Goal: Find specific page/section: Find specific page/section

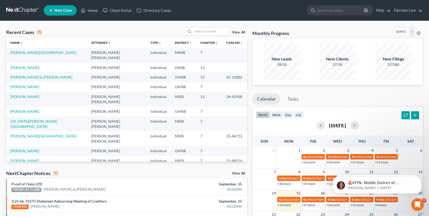
click at [395, 58] on div "New Filings" at bounding box center [393, 59] width 36 height 6
drag, startPoint x: 383, startPoint y: 59, endPoint x: 410, endPoint y: 66, distance: 28.2
click at [410, 66] on div "New Filings 27/180" at bounding box center [393, 61] width 36 height 11
click at [399, 63] on div "27/180" at bounding box center [393, 64] width 36 height 5
drag, startPoint x: 402, startPoint y: 65, endPoint x: 378, endPoint y: 59, distance: 24.5
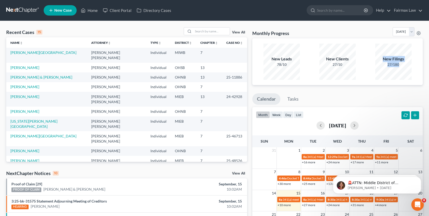
click at [378, 59] on div "New Filings 27/180" at bounding box center [393, 61] width 36 height 11
click at [403, 69] on div "New Filings 27/180" at bounding box center [393, 62] width 36 height 36
drag, startPoint x: 400, startPoint y: 66, endPoint x: 386, endPoint y: 66, distance: 14.0
click at [386, 66] on div "27/180" at bounding box center [393, 64] width 36 height 5
click at [397, 69] on div "New Filings 27/180" at bounding box center [393, 62] width 36 height 36
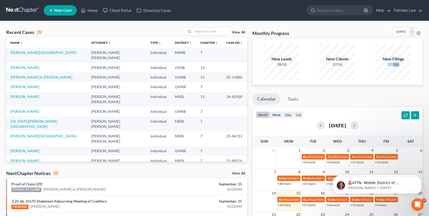
drag, startPoint x: 394, startPoint y: 65, endPoint x: 400, endPoint y: 65, distance: 6.2
click at [400, 65] on div "27/180" at bounding box center [393, 64] width 36 height 5
click at [400, 64] on div "27/180" at bounding box center [393, 64] width 36 height 5
drag, startPoint x: 400, startPoint y: 65, endPoint x: 394, endPoint y: 65, distance: 6.0
click at [394, 65] on div "27/180" at bounding box center [393, 64] width 36 height 5
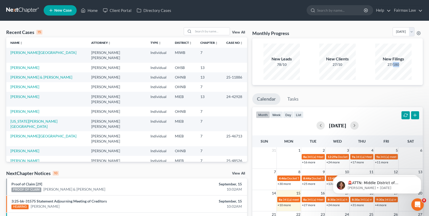
click at [400, 66] on div "27/180" at bounding box center [393, 64] width 36 height 5
drag, startPoint x: 401, startPoint y: 64, endPoint x: 392, endPoint y: 65, distance: 8.1
click at [392, 65] on div "27/180" at bounding box center [393, 64] width 36 height 5
drag, startPoint x: 399, startPoint y: 63, endPoint x: 390, endPoint y: 63, distance: 9.4
click at [390, 63] on div "27/180" at bounding box center [393, 64] width 36 height 5
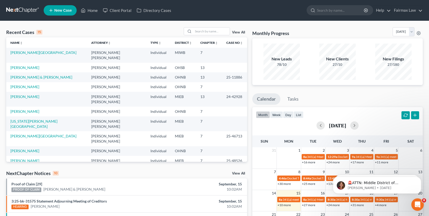
click at [396, 63] on div "27/180" at bounding box center [393, 64] width 36 height 5
drag, startPoint x: 391, startPoint y: 66, endPoint x: 388, endPoint y: 66, distance: 3.1
click at [388, 66] on div "27/180" at bounding box center [393, 64] width 36 height 5
click at [389, 67] on div "27/180" at bounding box center [393, 64] width 36 height 5
drag, startPoint x: 391, startPoint y: 64, endPoint x: 388, endPoint y: 64, distance: 3.4
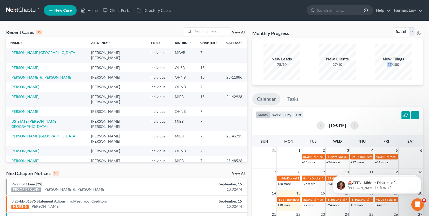
click at [388, 64] on div "27/180" at bounding box center [393, 64] width 36 height 5
